Goal: Check status

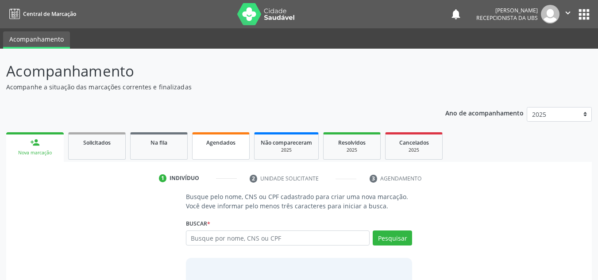
click at [215, 154] on link "Agendados" at bounding box center [221, 145] width 58 height 27
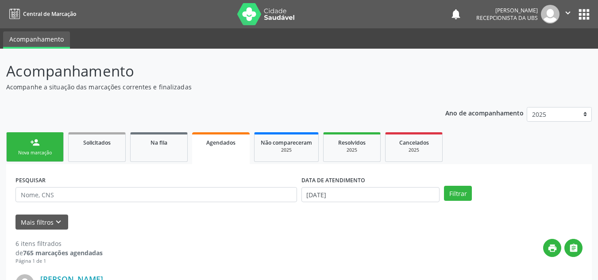
click at [203, 206] on div "PESQUISAR" at bounding box center [156, 191] width 286 height 35
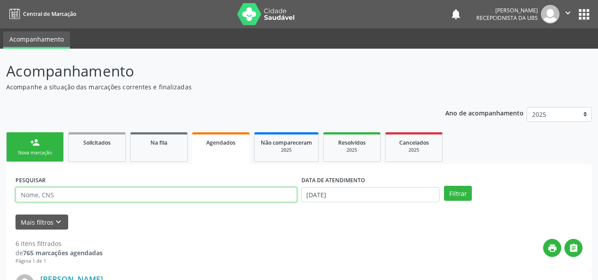
click at [198, 197] on input "text" at bounding box center [156, 194] width 282 height 15
paste input "704808548777249"
type input "704808548777249"
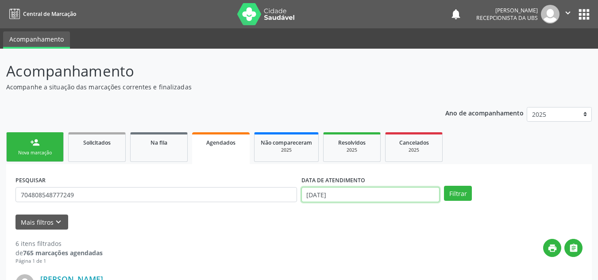
click at [330, 196] on input "[DATE]" at bounding box center [370, 194] width 139 height 15
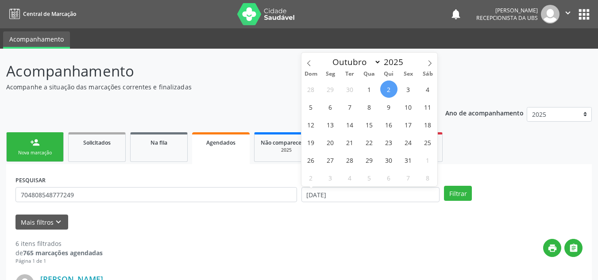
click at [393, 94] on span "2" at bounding box center [388, 89] width 17 height 17
type input "[DATE]"
click at [312, 62] on span at bounding box center [308, 60] width 15 height 15
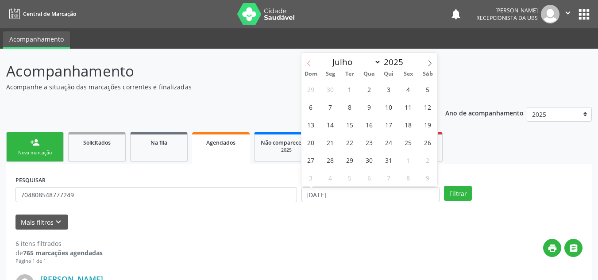
click at [312, 62] on span at bounding box center [308, 60] width 15 height 15
select select "5"
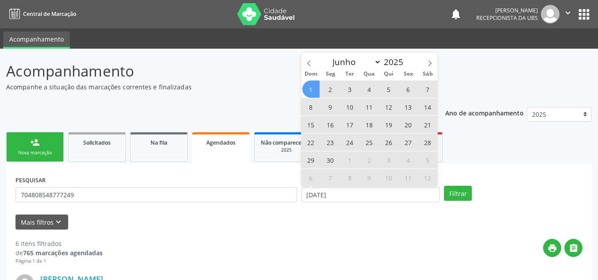
click at [307, 83] on span "1" at bounding box center [310, 89] width 17 height 17
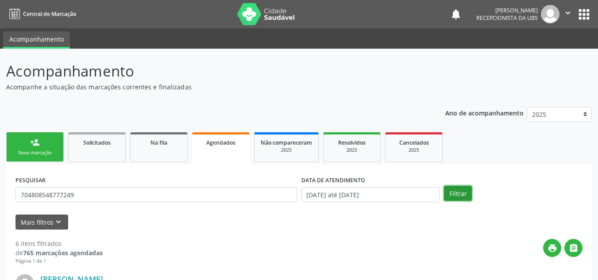
click at [468, 197] on button "Filtrar" at bounding box center [458, 193] width 28 height 15
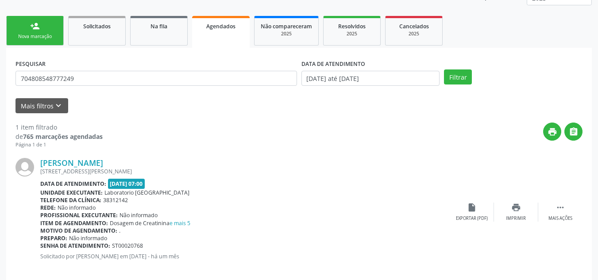
scroll to position [127, 0]
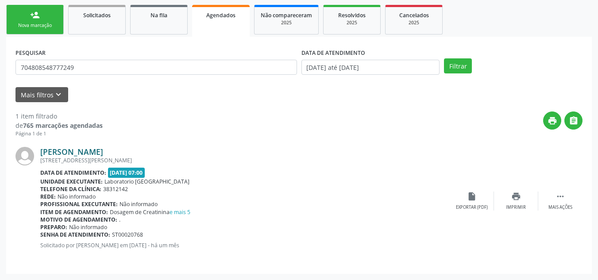
click at [103, 155] on link "[PERSON_NAME]" at bounding box center [71, 152] width 63 height 10
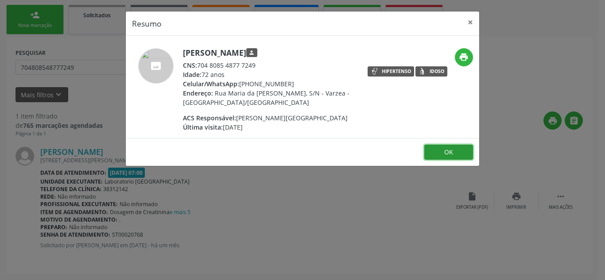
click at [447, 158] on button "OK" at bounding box center [448, 152] width 49 height 15
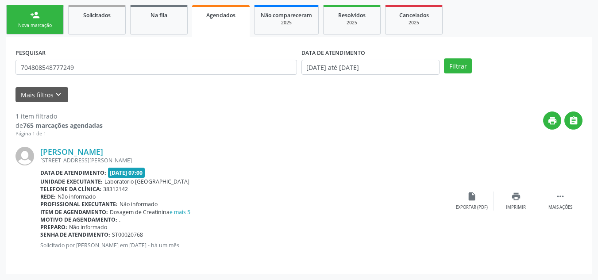
click at [461, 183] on div "[PERSON_NAME] [STREET_ADDRESS][PERSON_NAME] Data de atendimento: [DATE] 07:00 U…" at bounding box center [298, 201] width 567 height 127
click at [469, 200] on icon "insert_drive_file" at bounding box center [472, 197] width 10 height 10
click at [186, 214] on link "e mais 5" at bounding box center [180, 212] width 21 height 8
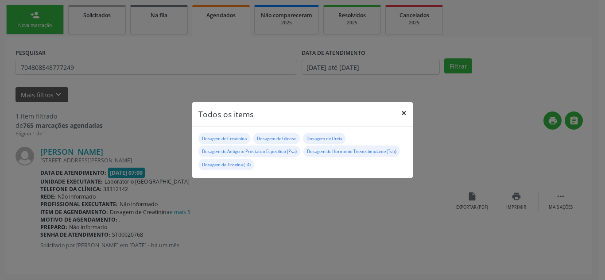
click at [401, 113] on button "×" at bounding box center [404, 113] width 18 height 22
